Goal: Information Seeking & Learning: Learn about a topic

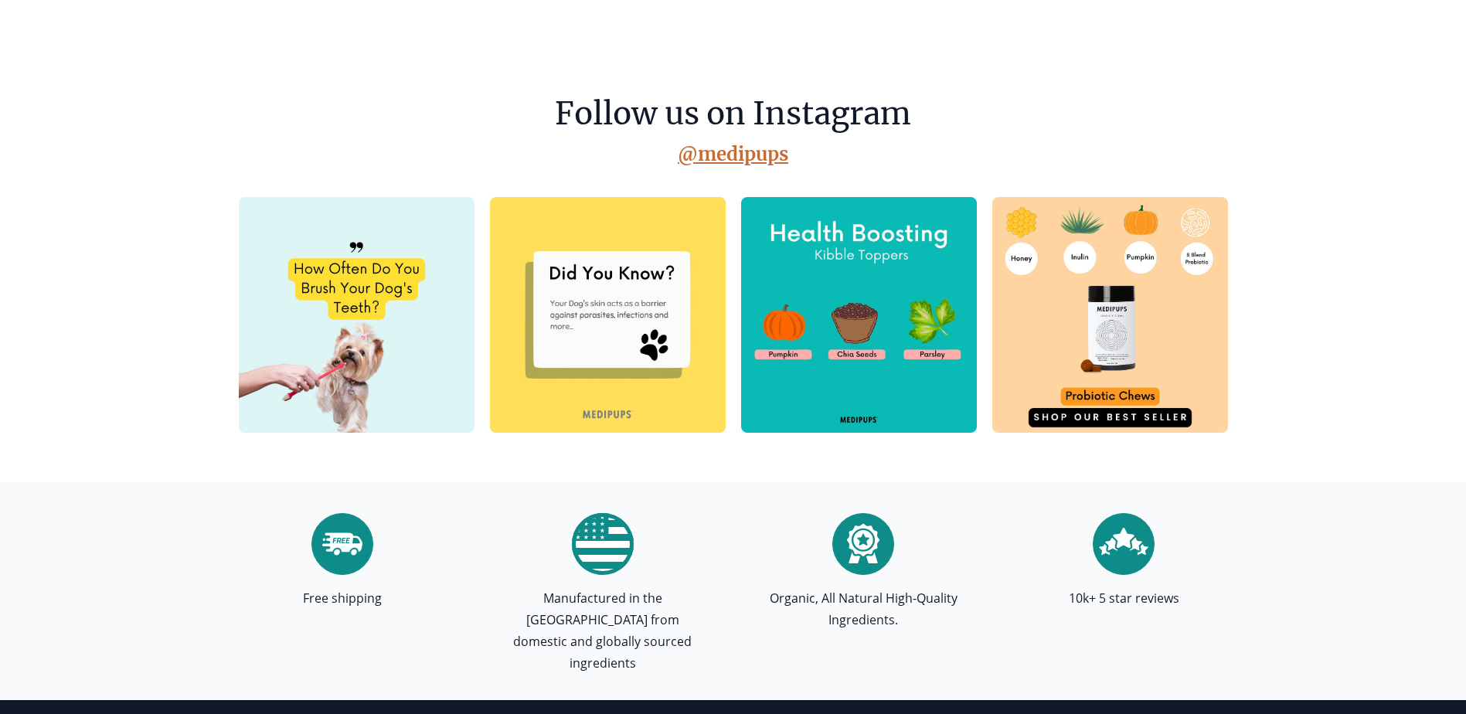
scroll to position [4328, 0]
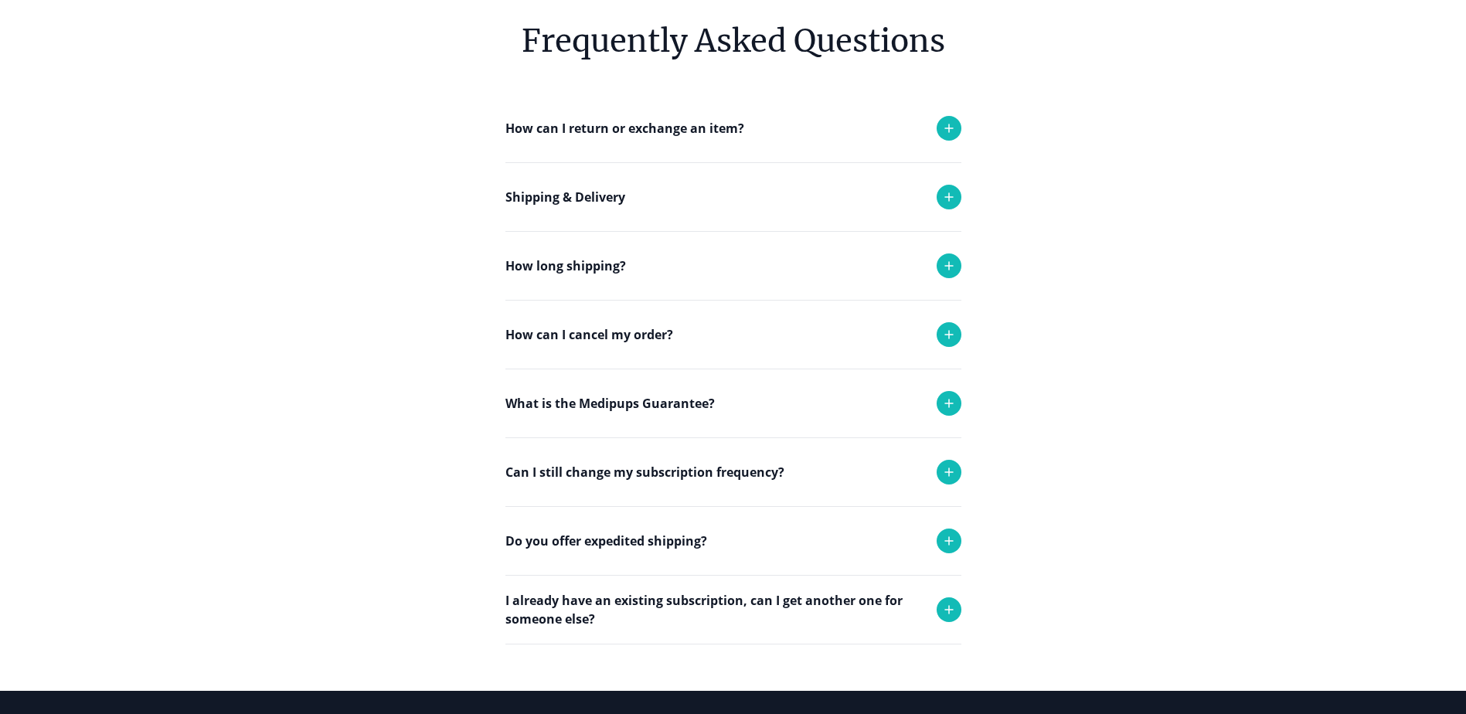
click at [951, 474] on icon at bounding box center [949, 472] width 19 height 19
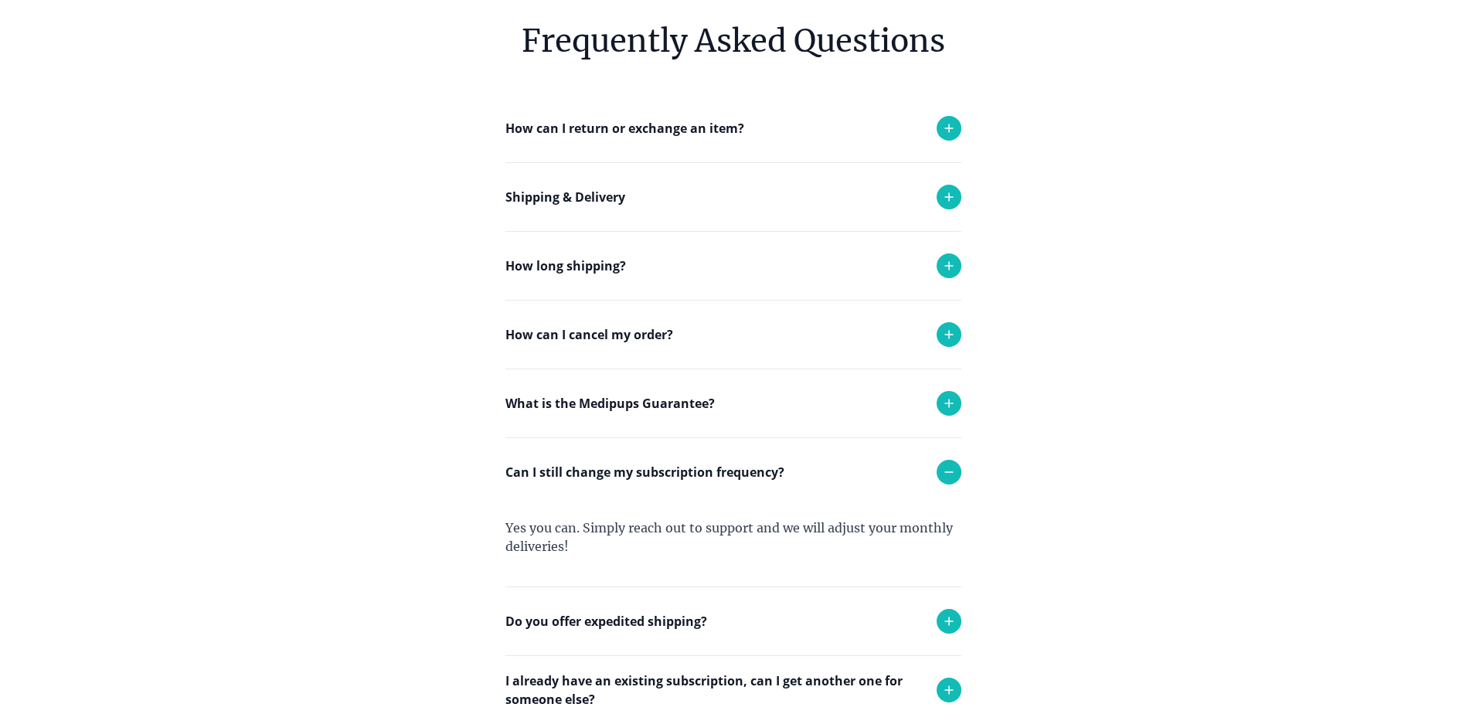
click at [951, 474] on icon at bounding box center [949, 472] width 19 height 19
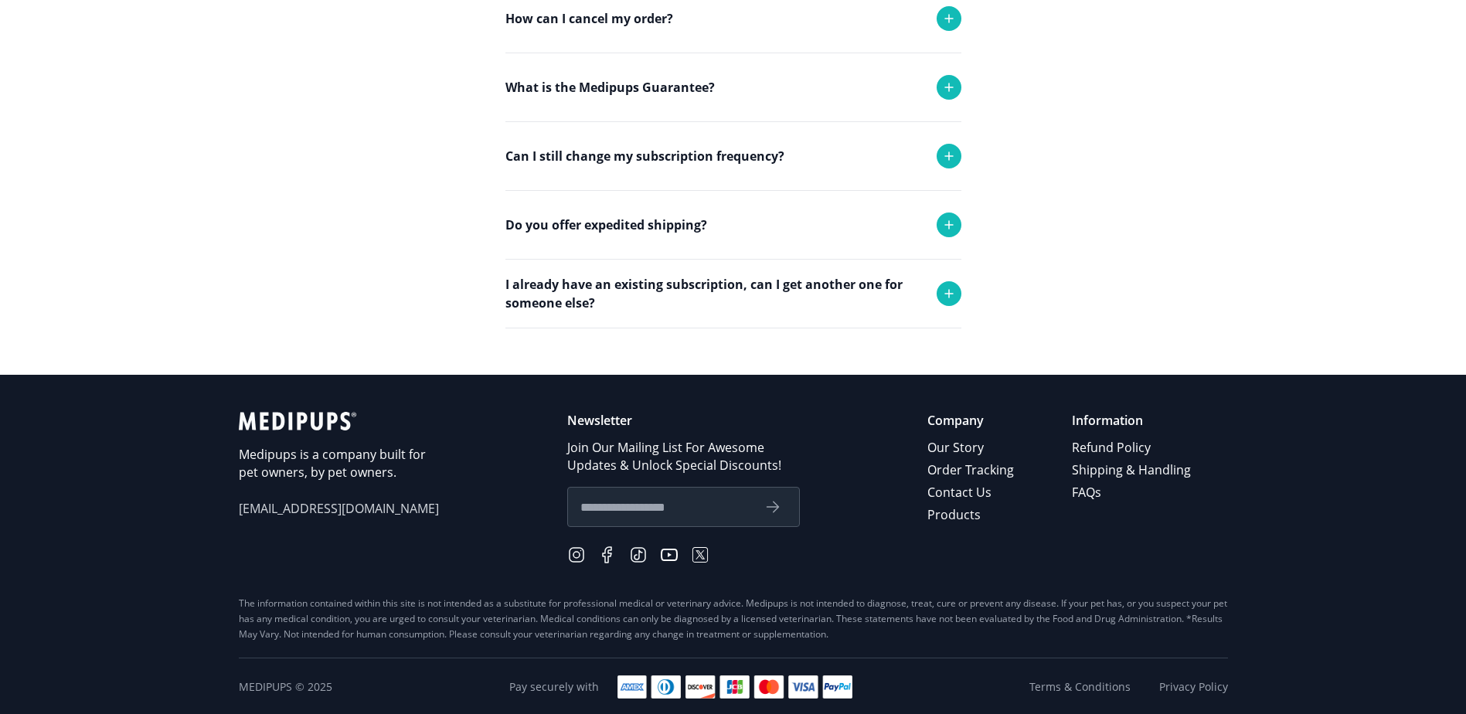
scroll to position [472, 0]
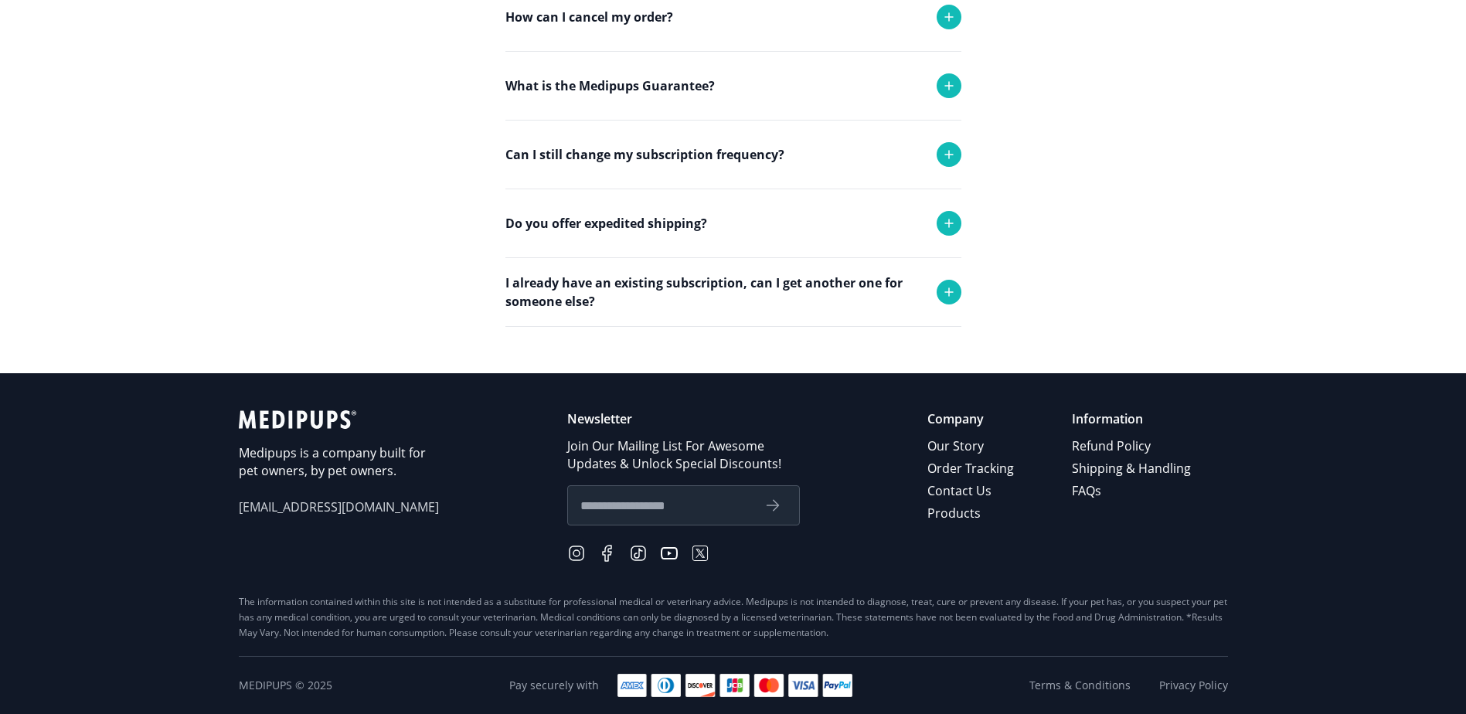
click at [699, 514] on input "text" at bounding box center [665, 505] width 171 height 20
click at [958, 487] on link "Contact Us" at bounding box center [971, 491] width 89 height 22
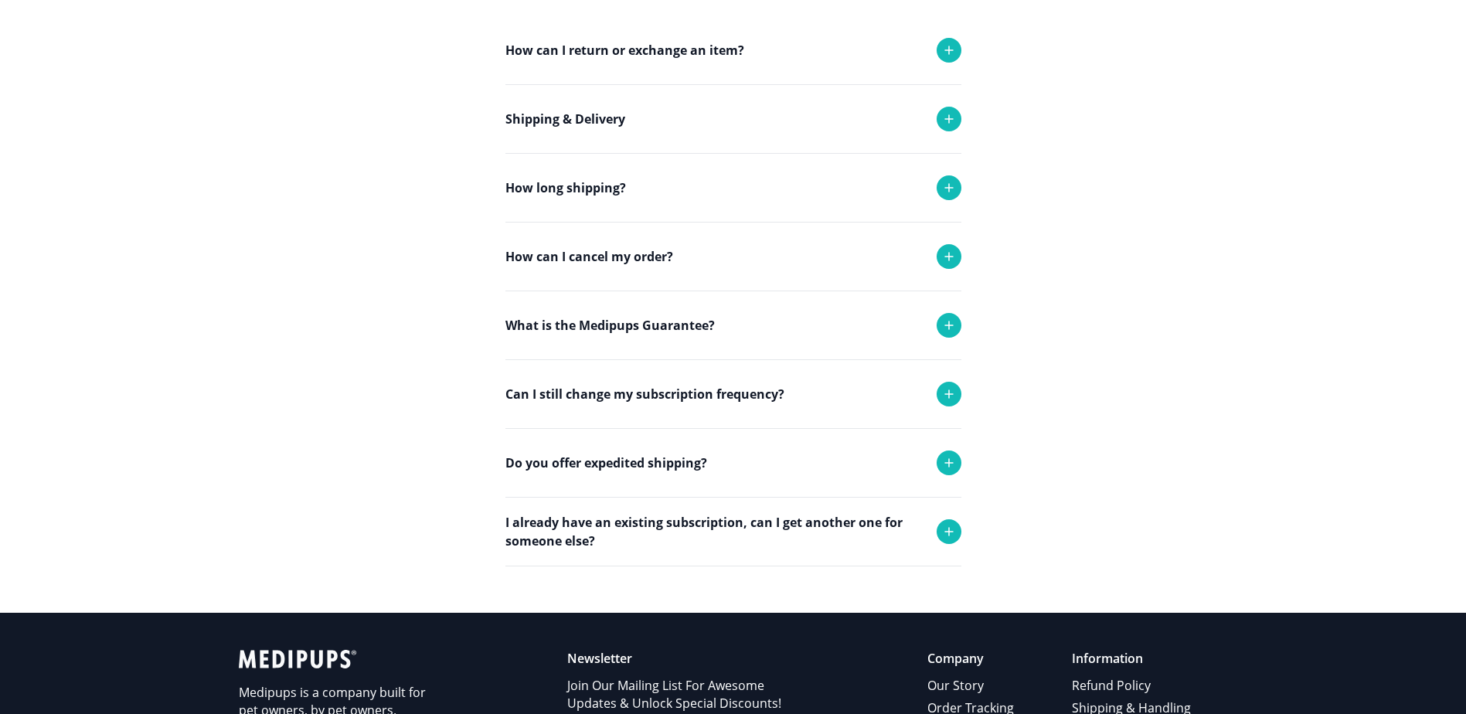
scroll to position [309, 0]
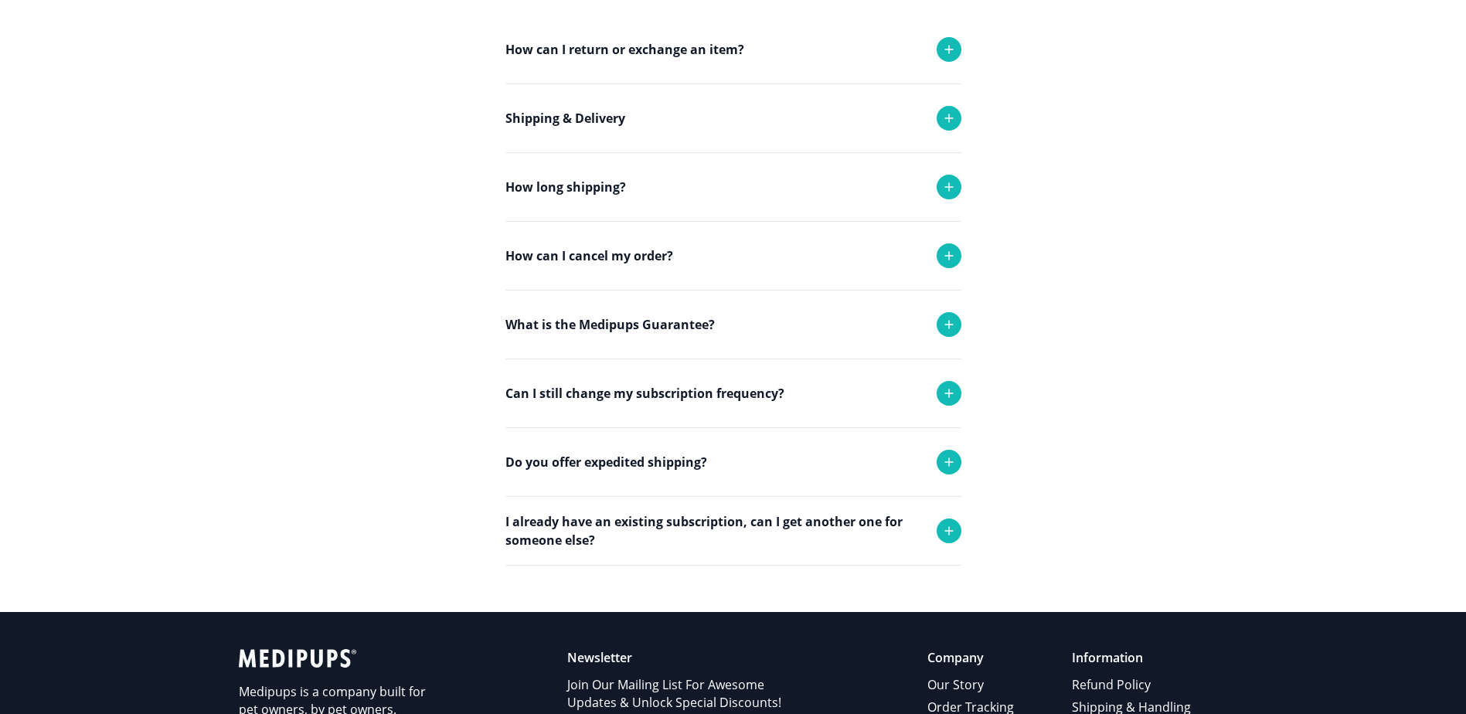
click at [951, 524] on icon at bounding box center [949, 531] width 19 height 19
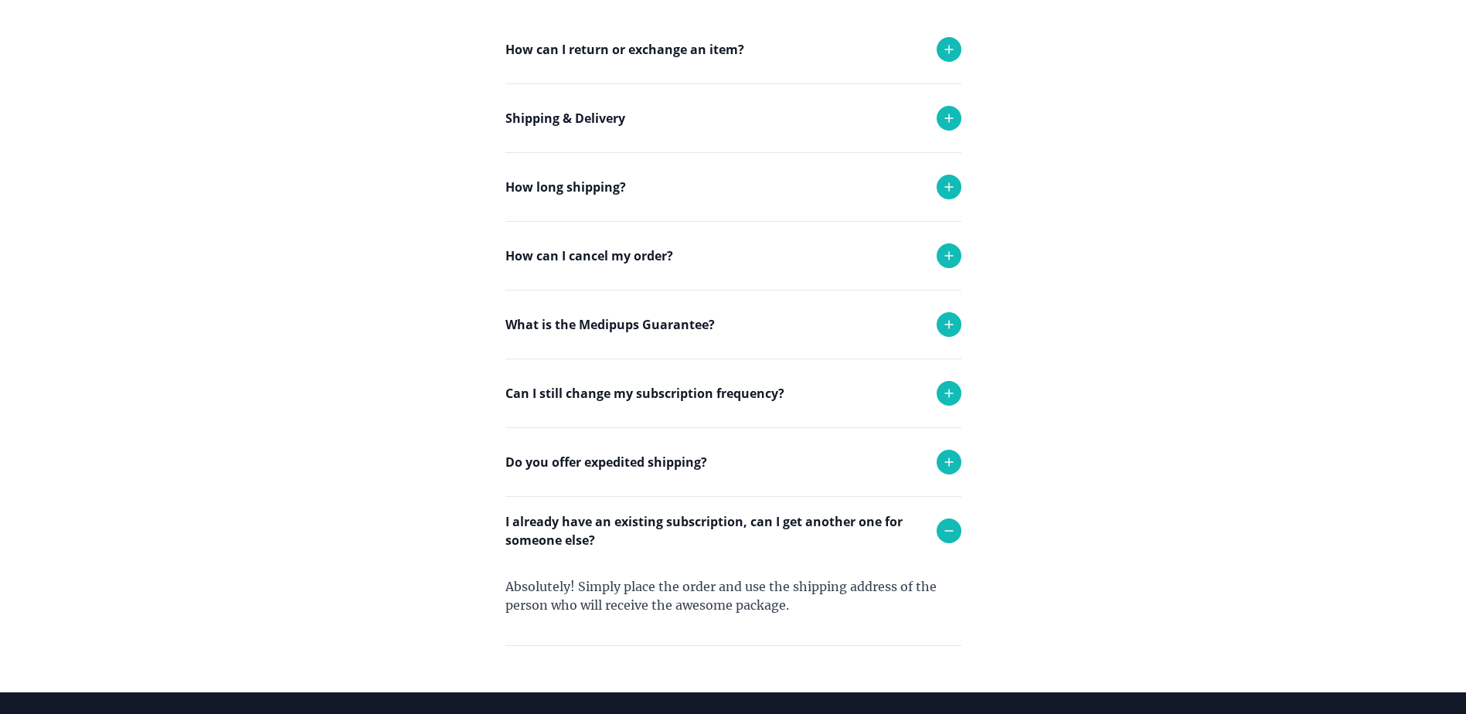
click at [951, 524] on icon at bounding box center [949, 531] width 19 height 19
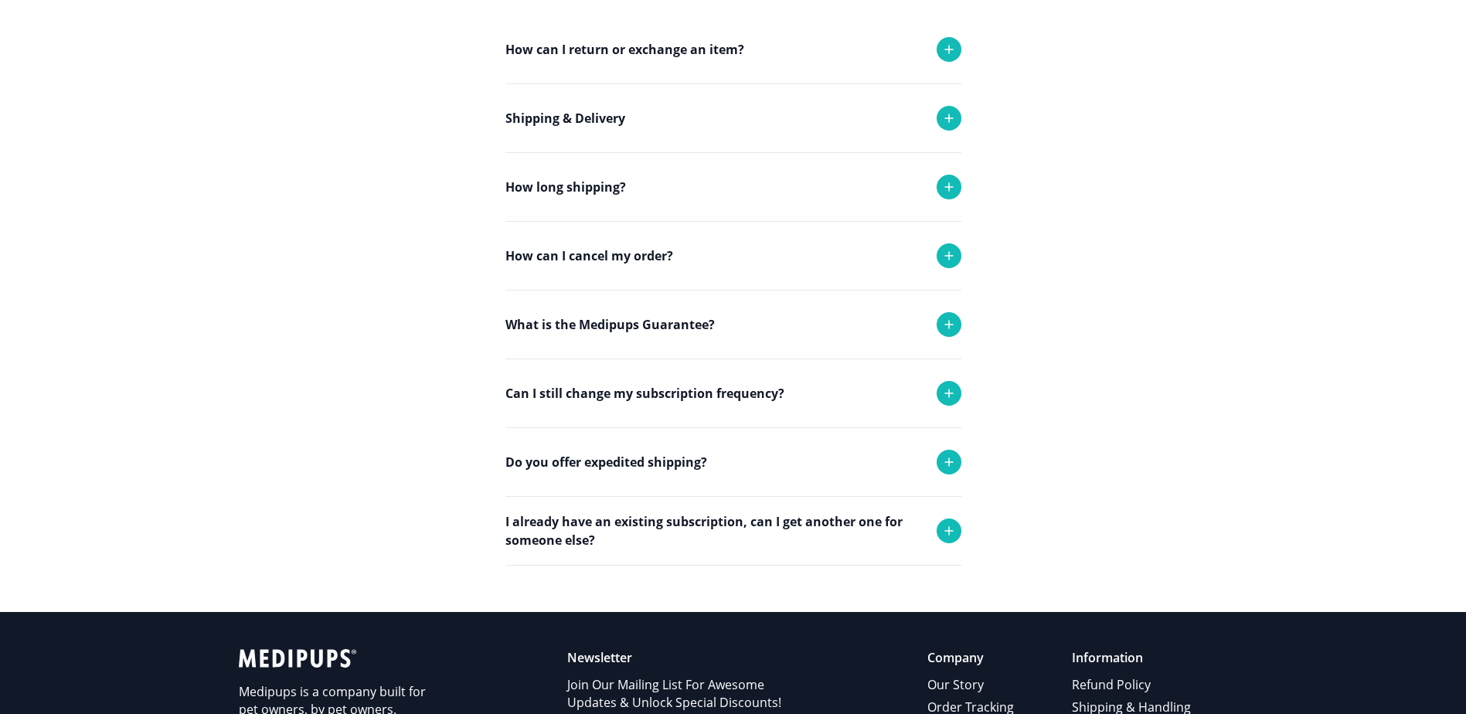
click at [941, 470] on icon at bounding box center [949, 462] width 19 height 19
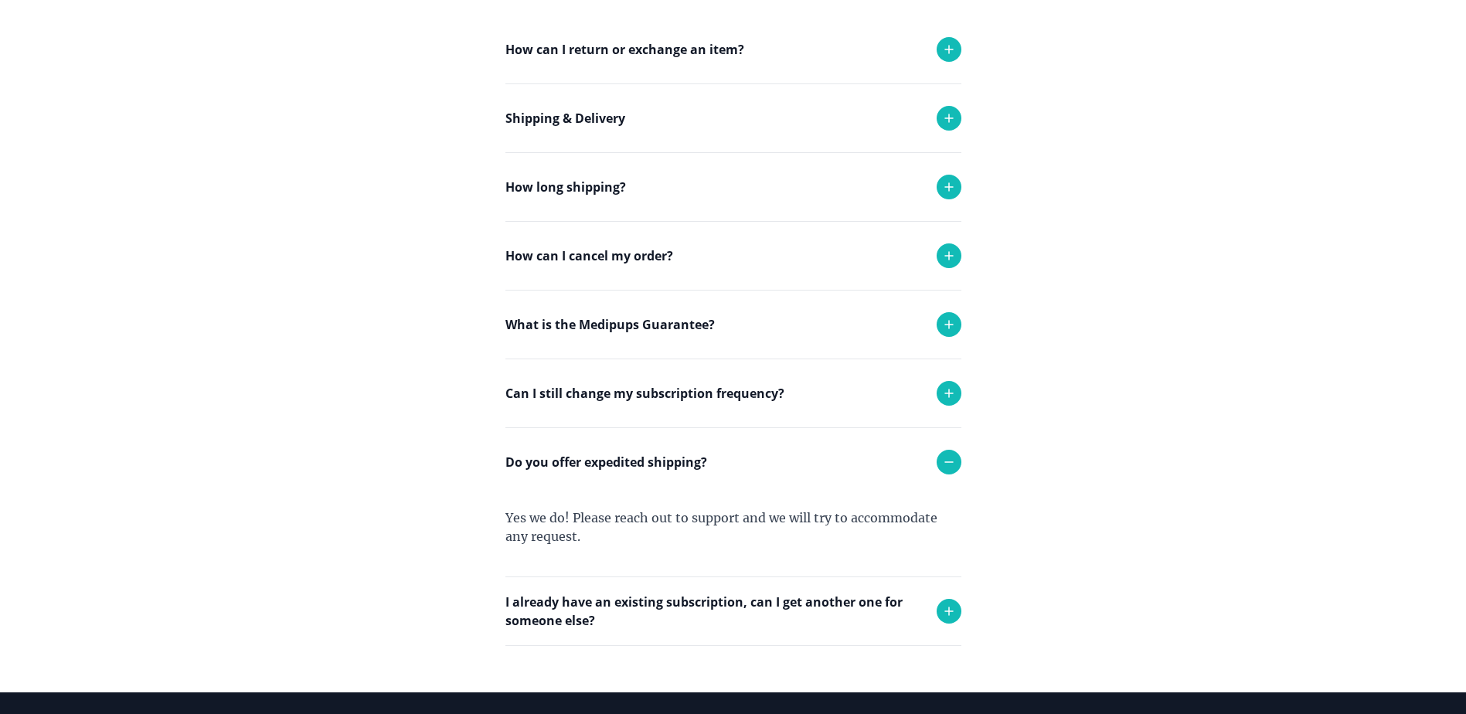
click at [941, 470] on icon at bounding box center [949, 462] width 19 height 19
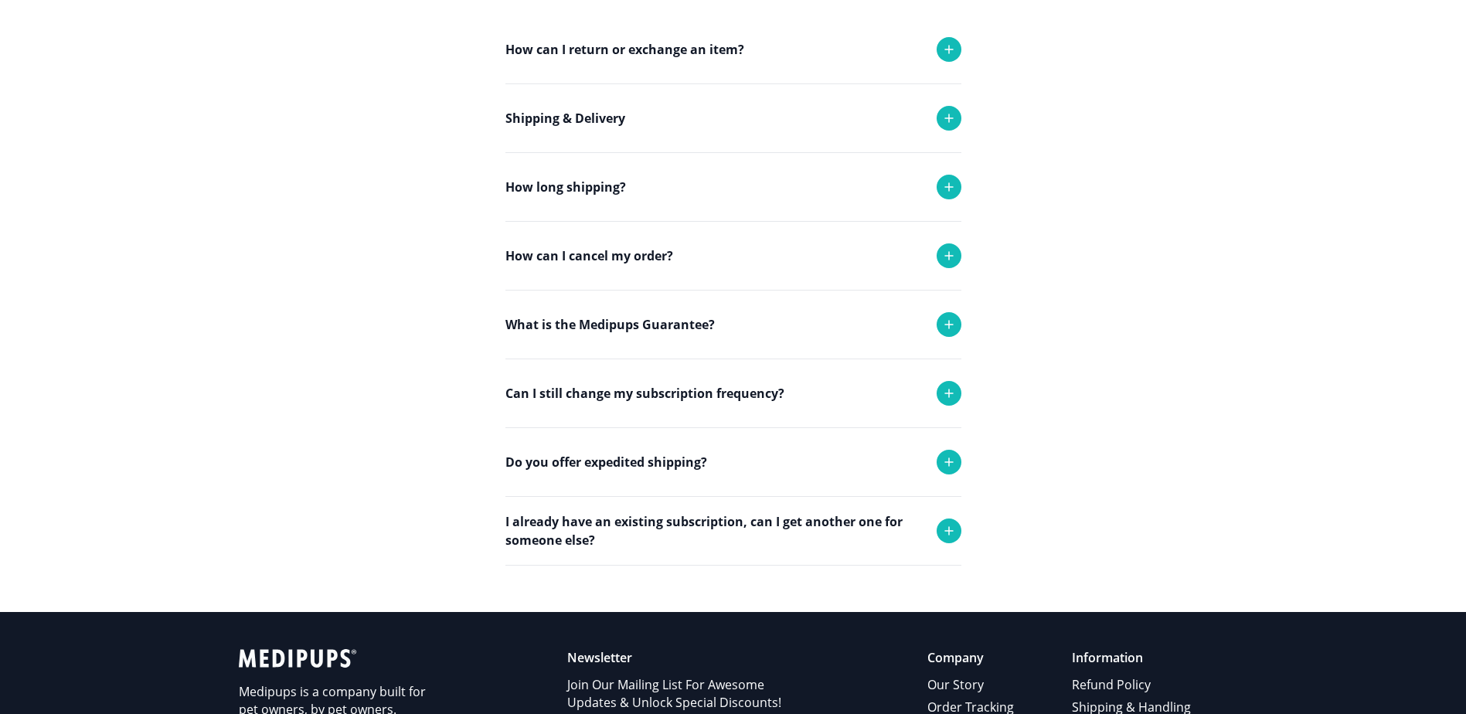
click at [938, 403] on div "Can I still change my subscription frequency?" at bounding box center [733, 393] width 456 height 68
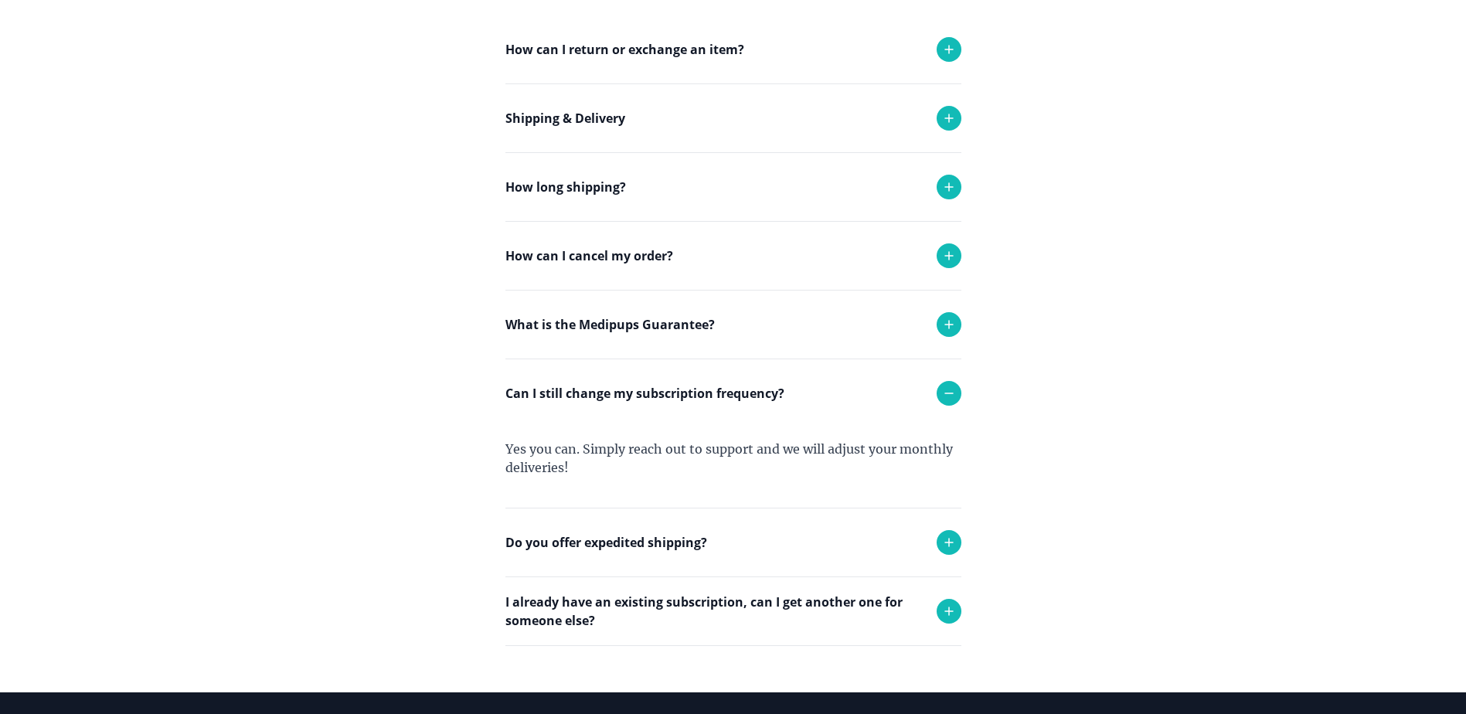
click at [938, 403] on div "Can I still change my subscription frequency?" at bounding box center [733, 393] width 456 height 68
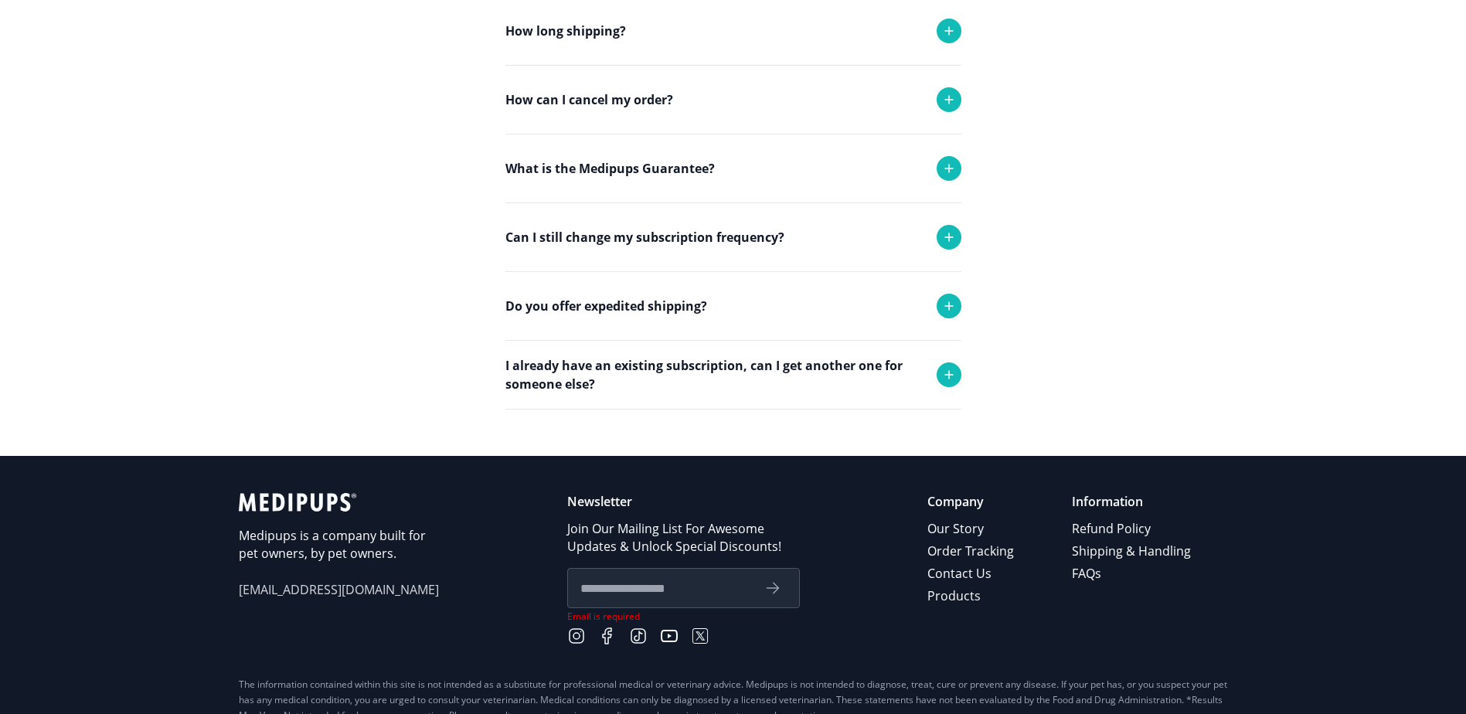
scroll to position [548, 0]
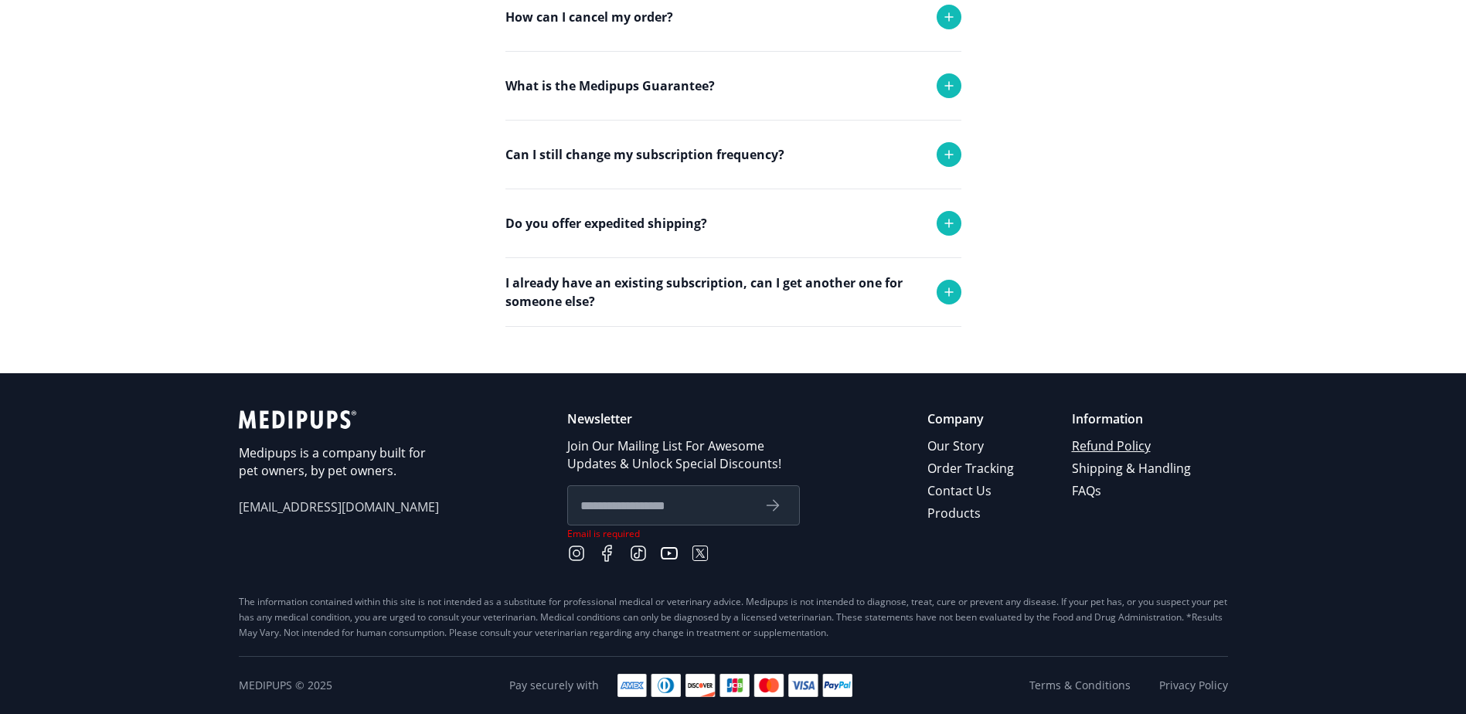
click at [1089, 443] on link "Refund Policy" at bounding box center [1132, 446] width 121 height 22
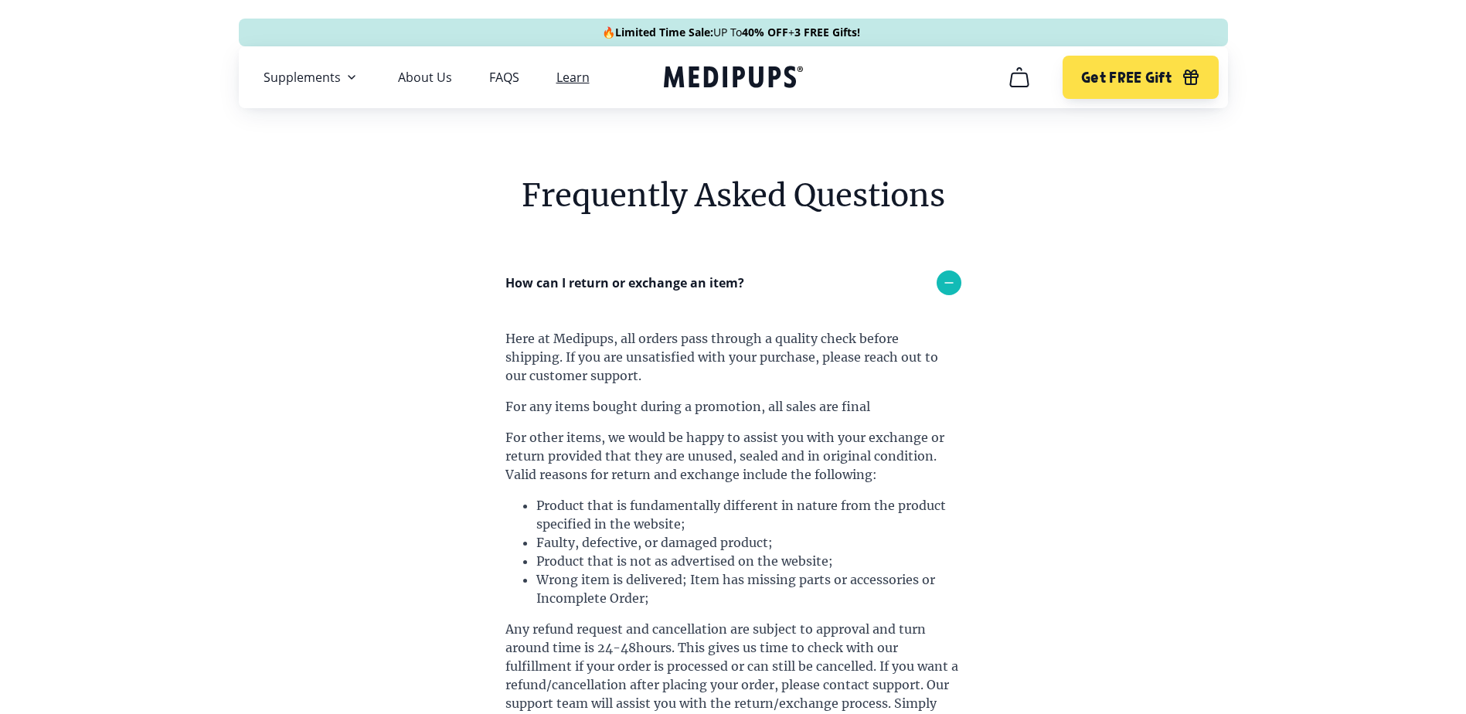
click at [578, 76] on link "Learn" at bounding box center [572, 77] width 33 height 15
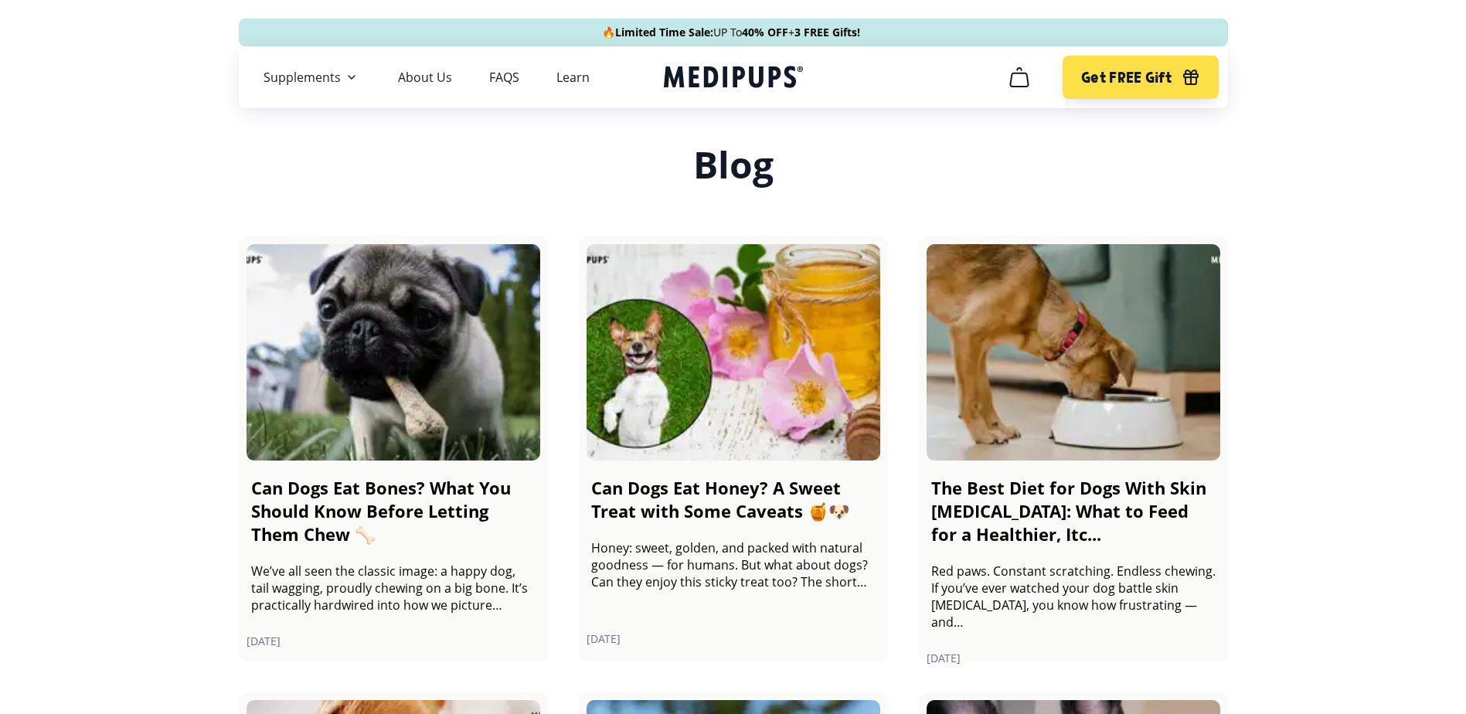
click at [1024, 82] on icon "cart" at bounding box center [1019, 77] width 25 height 25
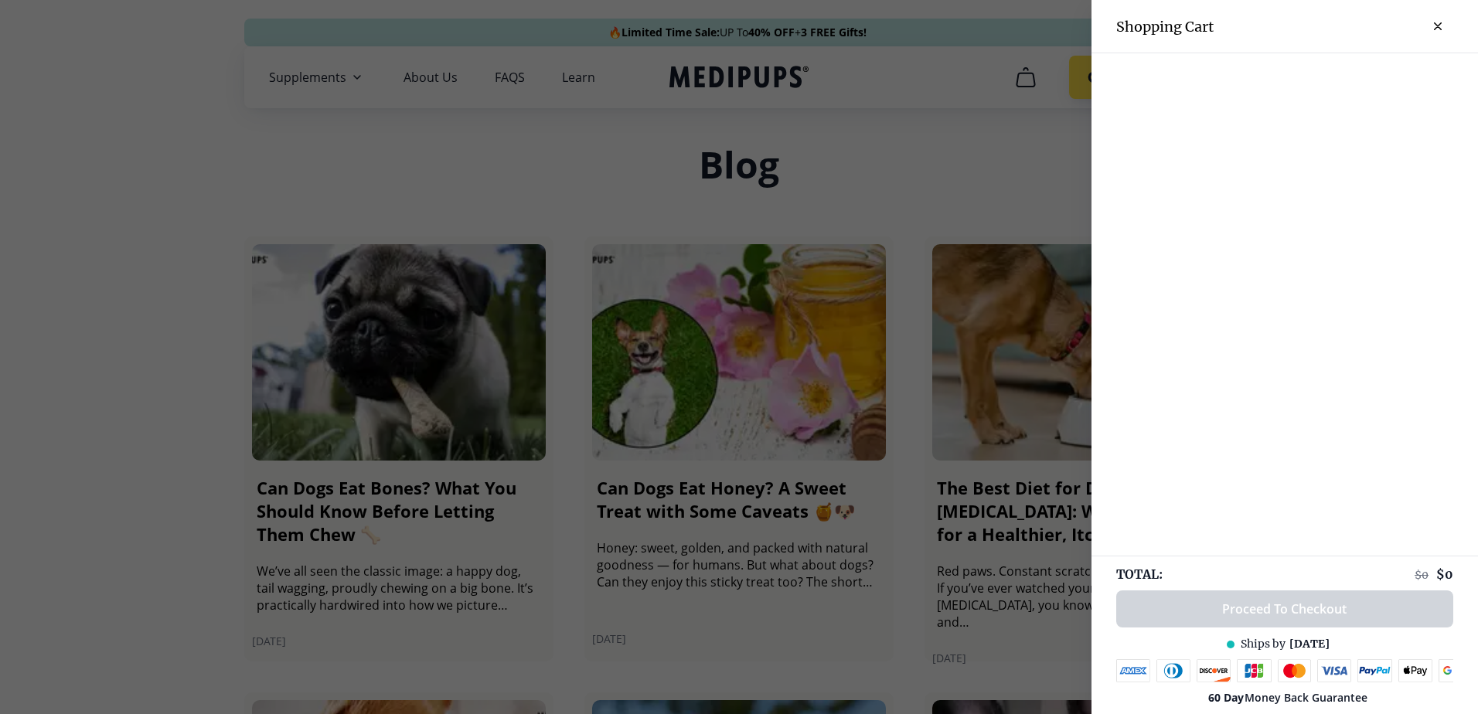
click at [1434, 29] on icon "close-cart" at bounding box center [1438, 26] width 8 height 8
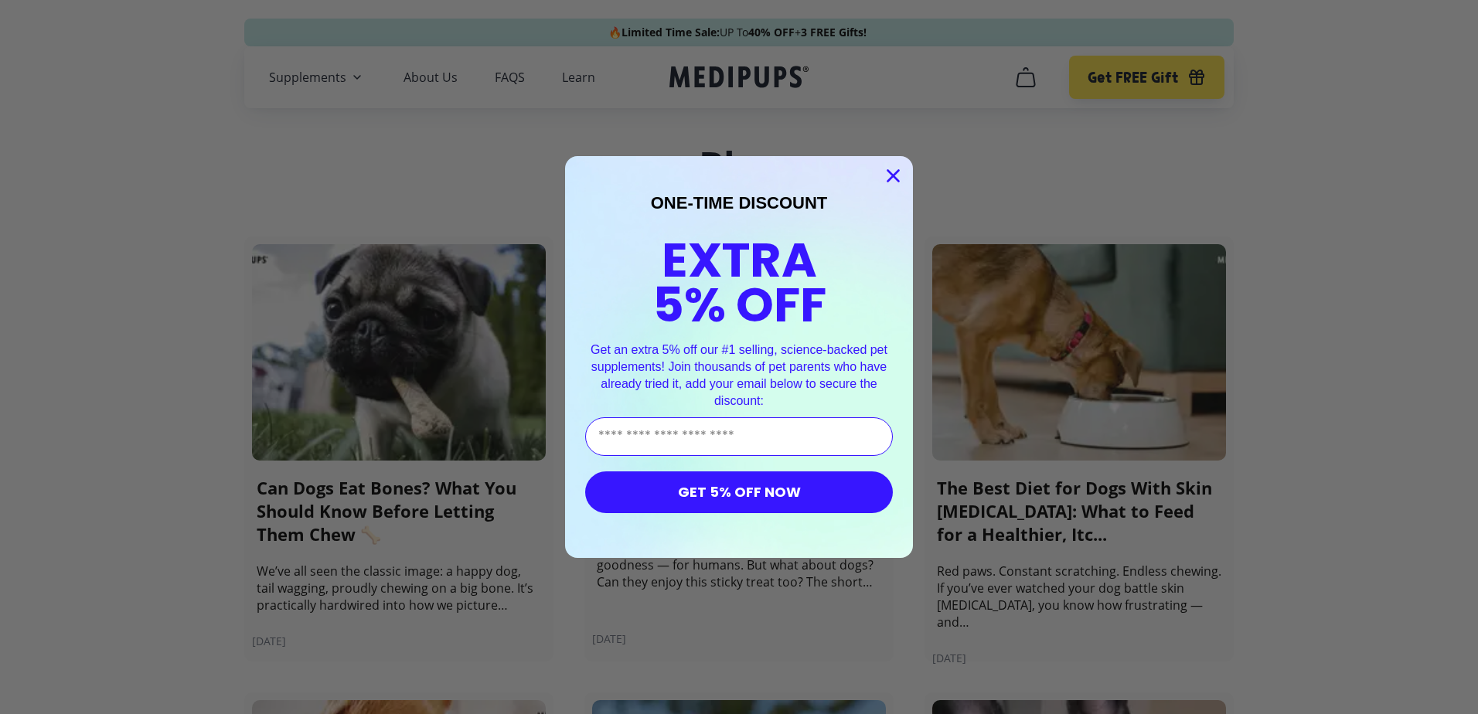
click at [885, 165] on circle "Close dialog" at bounding box center [893, 176] width 26 height 26
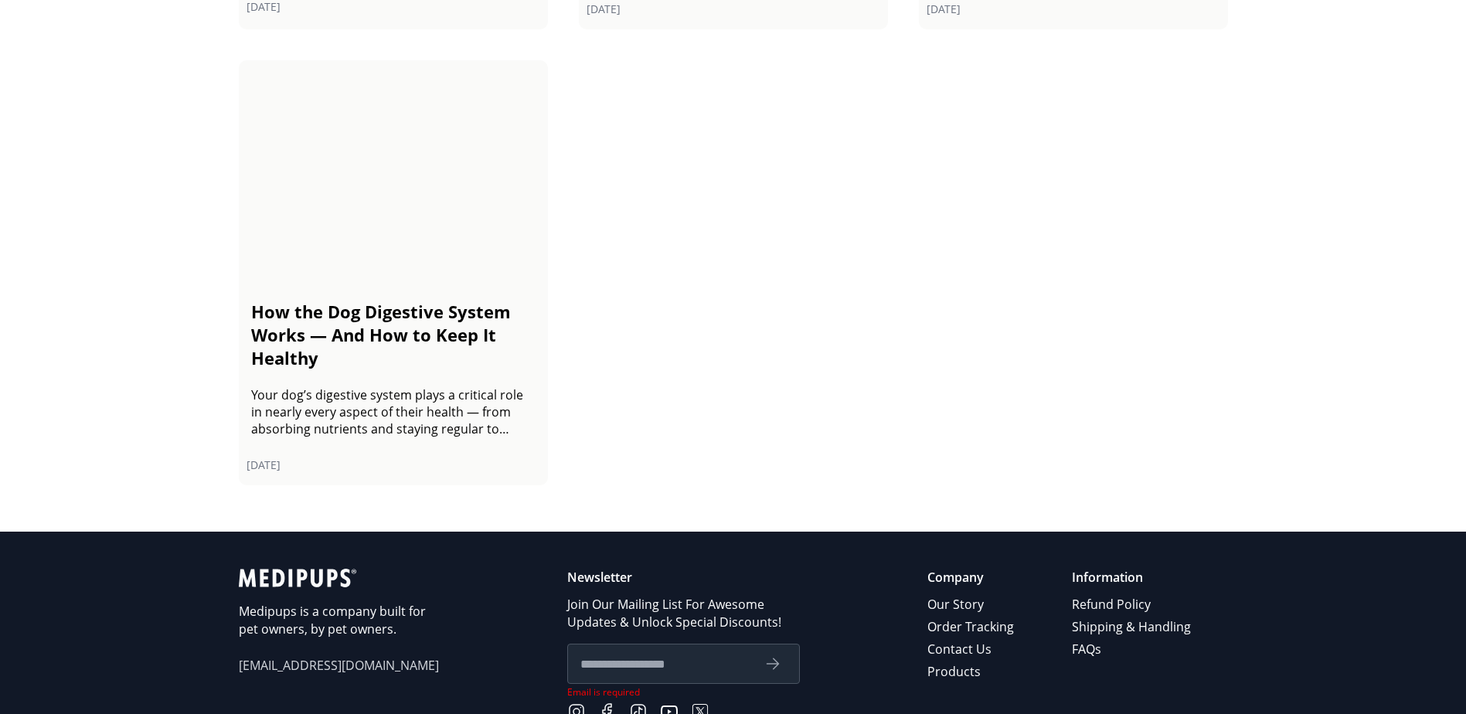
scroll to position [2615, 0]
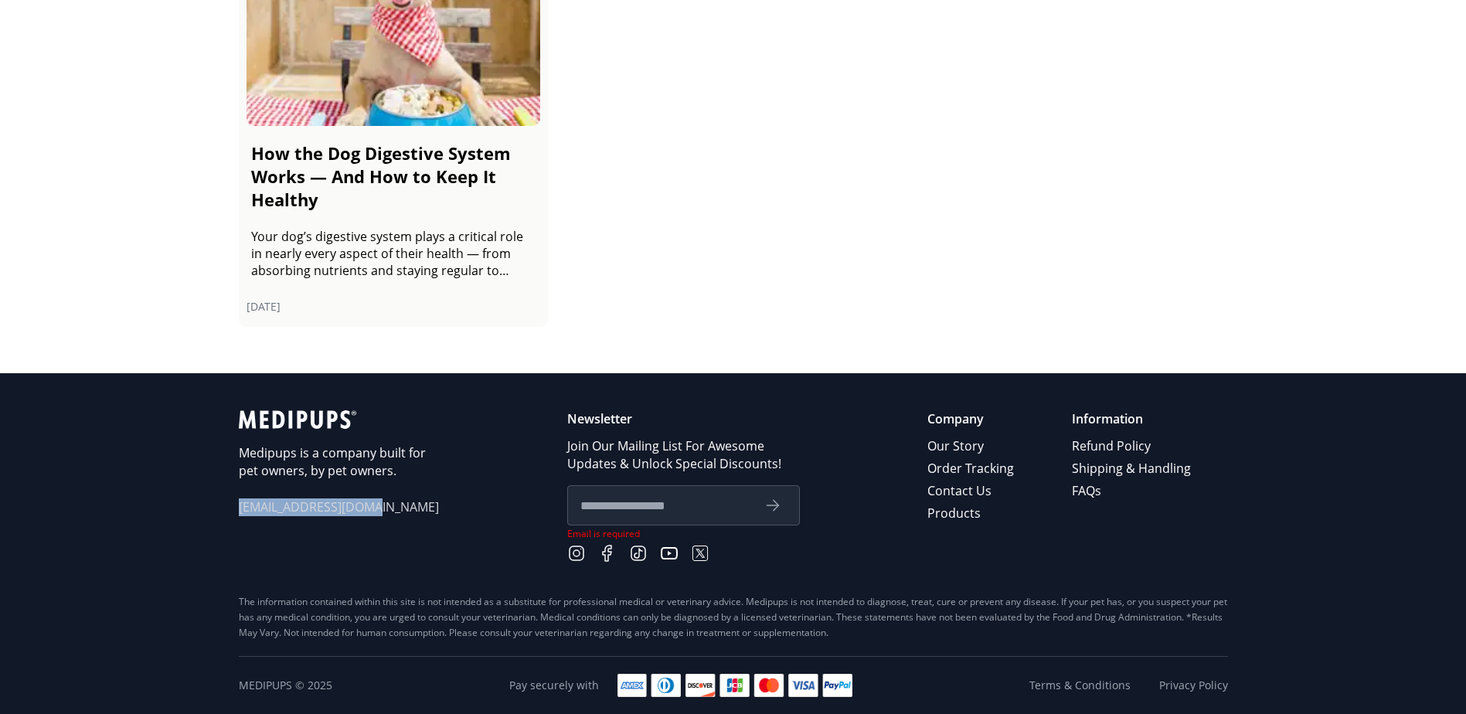
drag, startPoint x: 388, startPoint y: 509, endPoint x: 236, endPoint y: 516, distance: 152.4
click at [236, 516] on footer "Medipups is a company built for pet owners, by pet owners. support@medipups.com…" at bounding box center [733, 543] width 1466 height 341
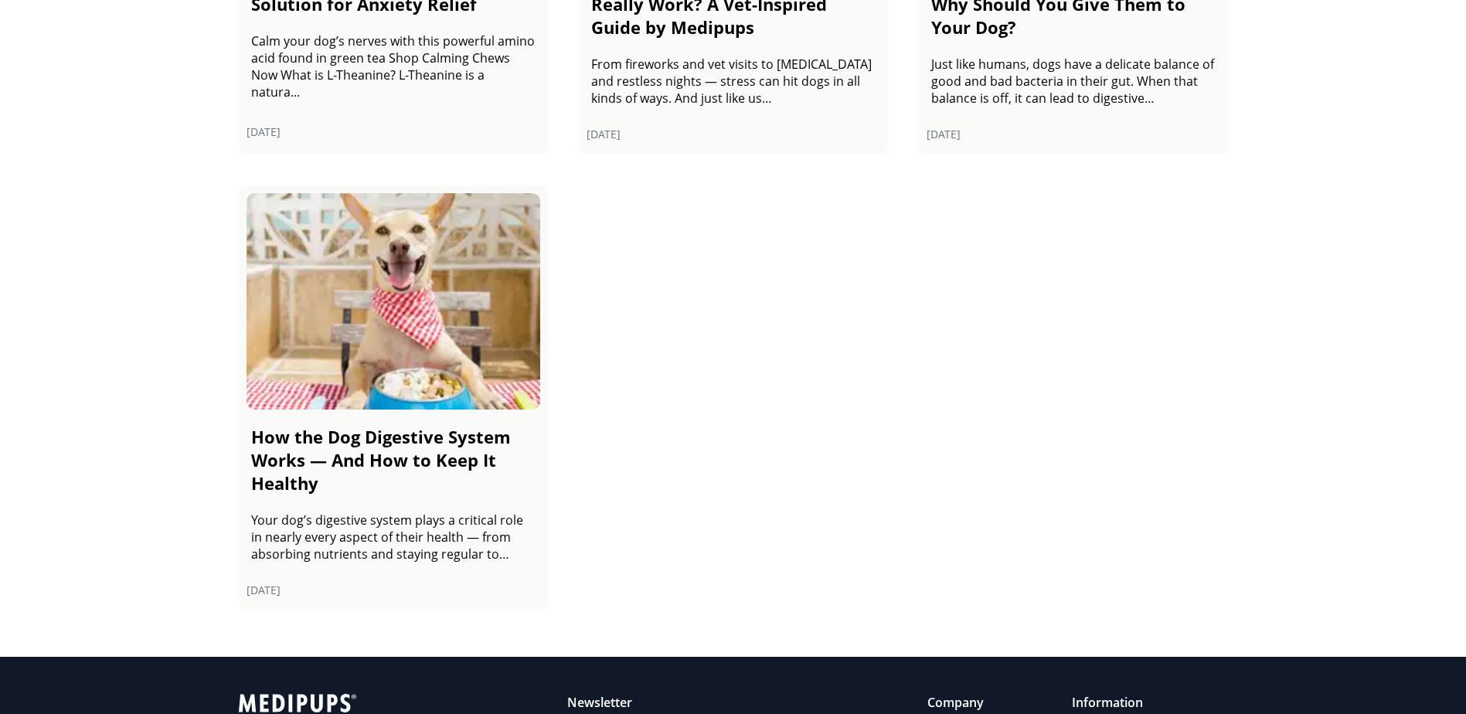
scroll to position [2151, 0]
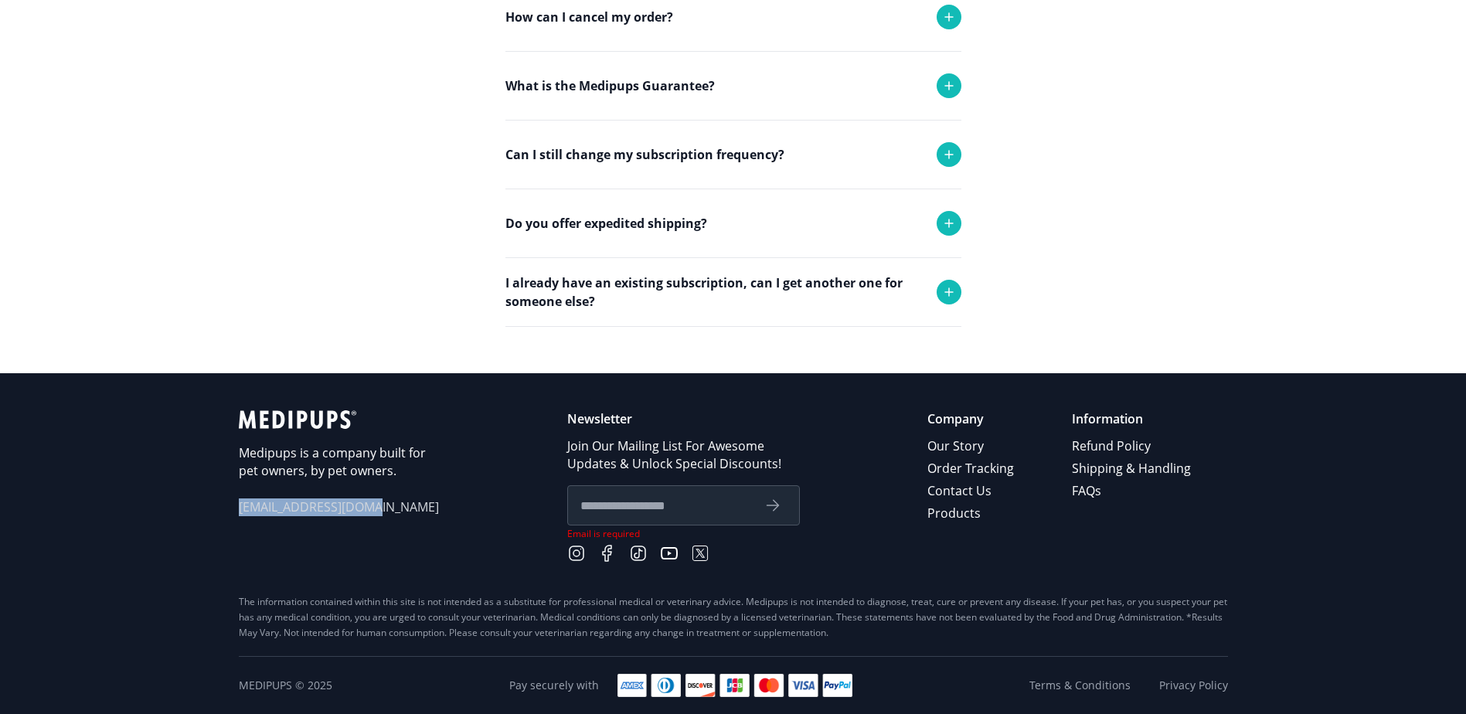
scroll to position [472, 0]
